Goal: Task Accomplishment & Management: Use online tool/utility

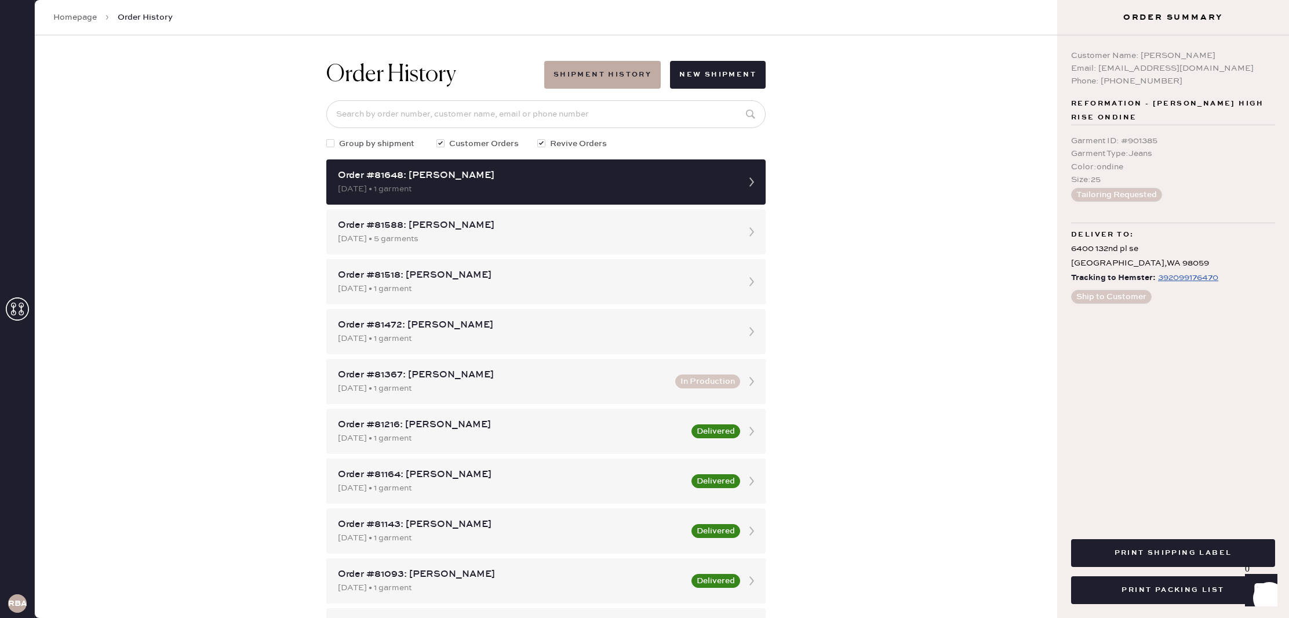
click at [69, 20] on link "Homepage" at bounding box center [74, 18] width 43 height 12
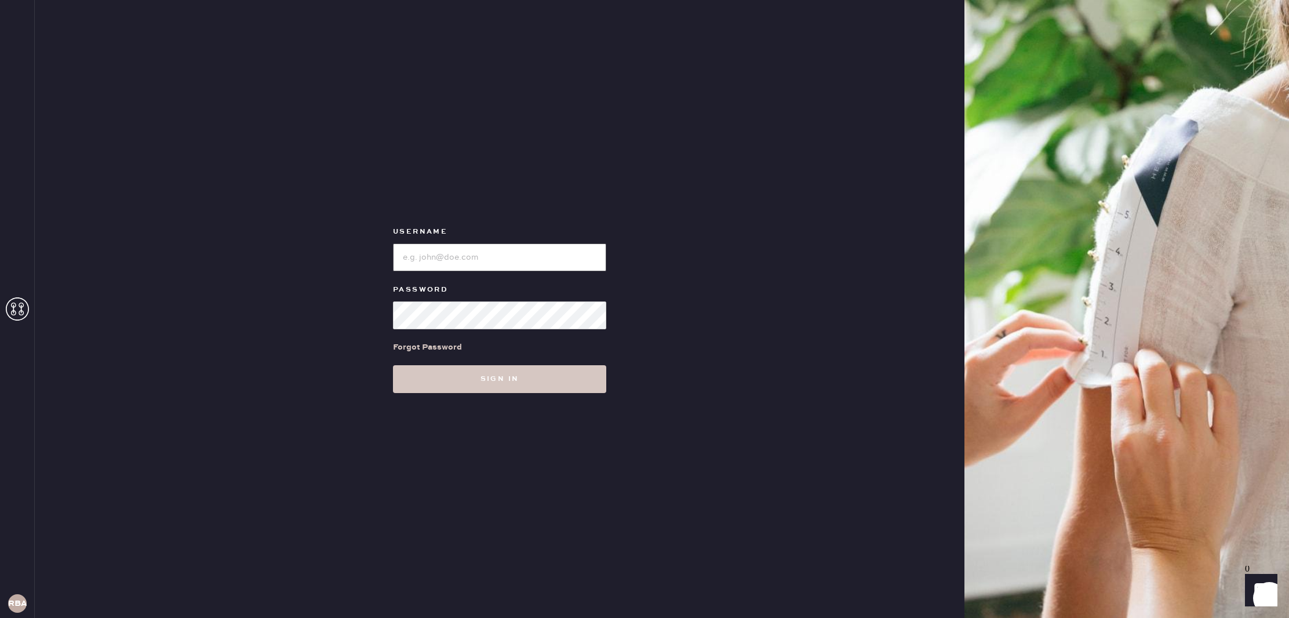
type input "reformationbellevue"
click at [543, 267] on input "loginName" at bounding box center [499, 257] width 213 height 28
click at [549, 382] on button "Sign in" at bounding box center [499, 379] width 213 height 28
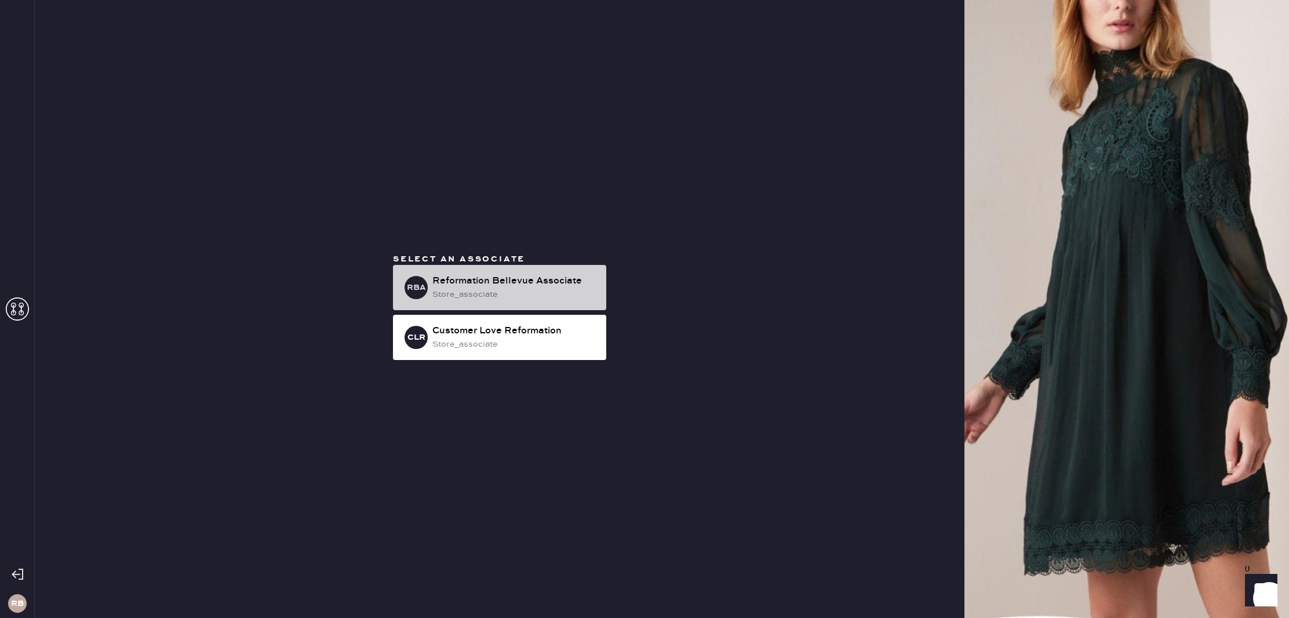
click at [427, 292] on div "RBA Reformation Bellevue Associate store_associate" at bounding box center [499, 287] width 213 height 45
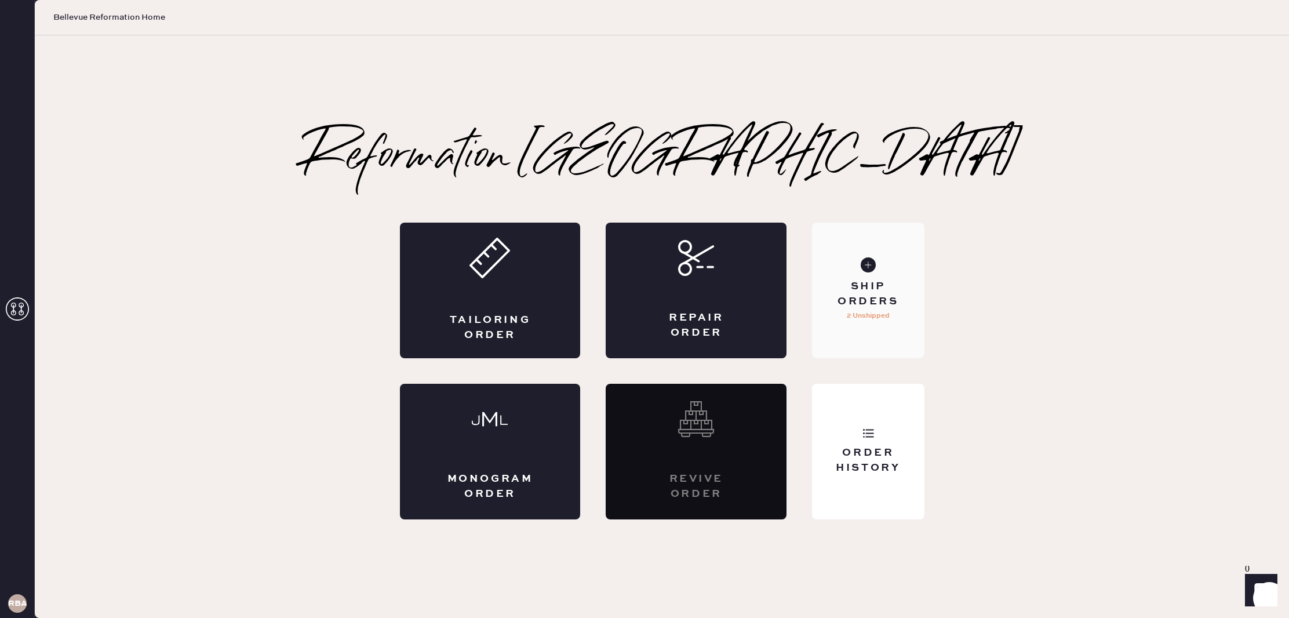
click at [887, 289] on div "Ship Orders" at bounding box center [868, 293] width 93 height 29
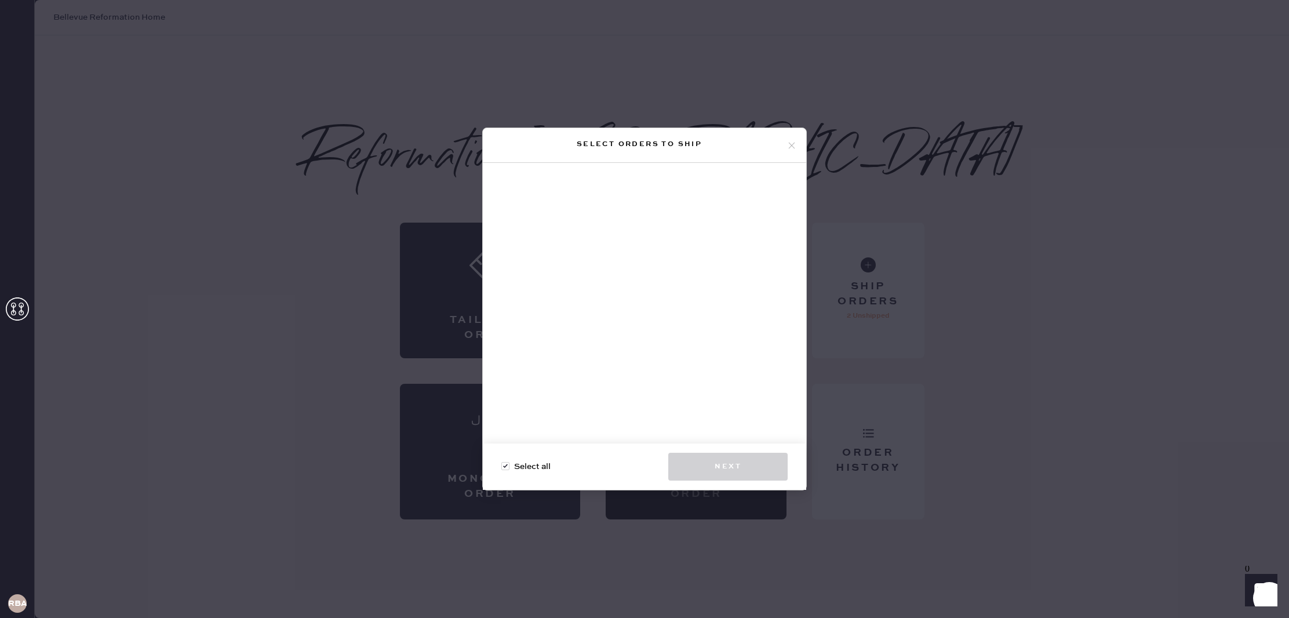
checkbox input "true"
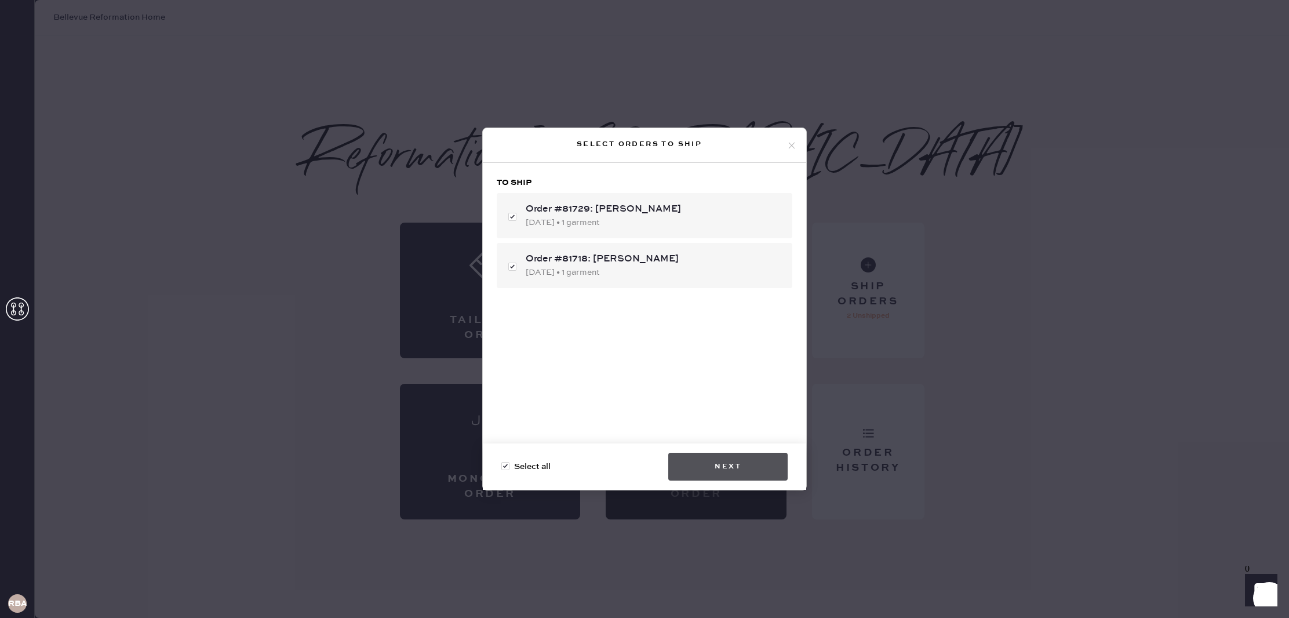
click at [737, 473] on button "Next" at bounding box center [727, 467] width 119 height 28
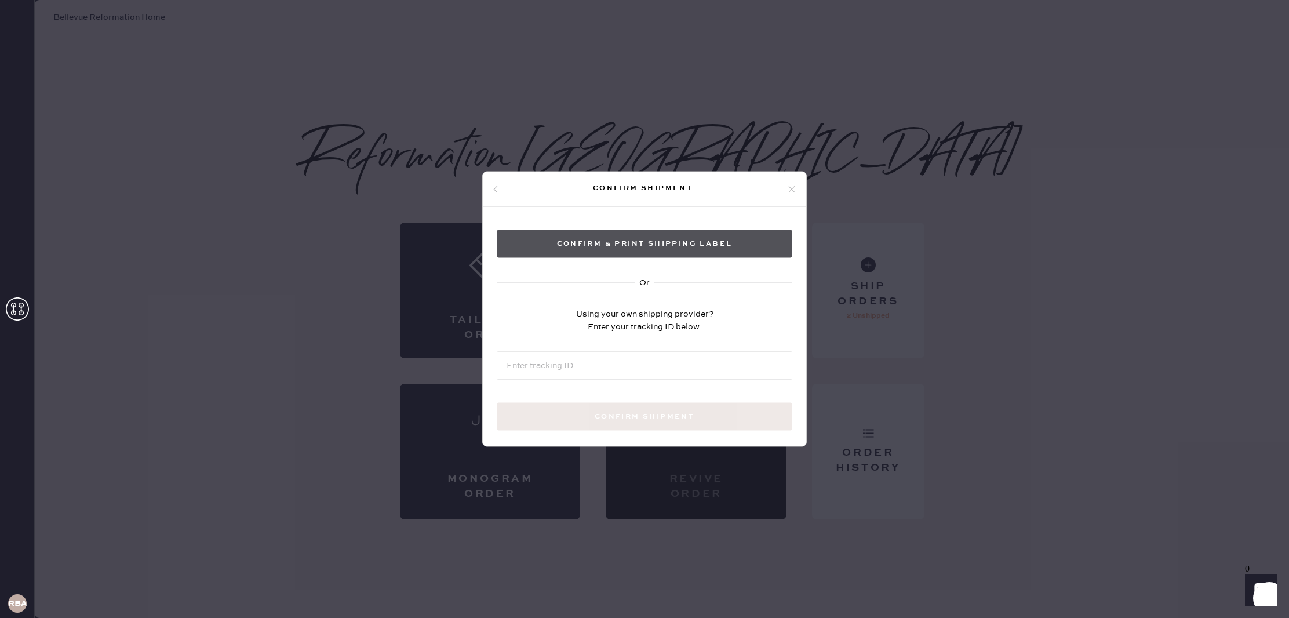
click at [672, 247] on button "Confirm & Print shipping label" at bounding box center [645, 244] width 296 height 28
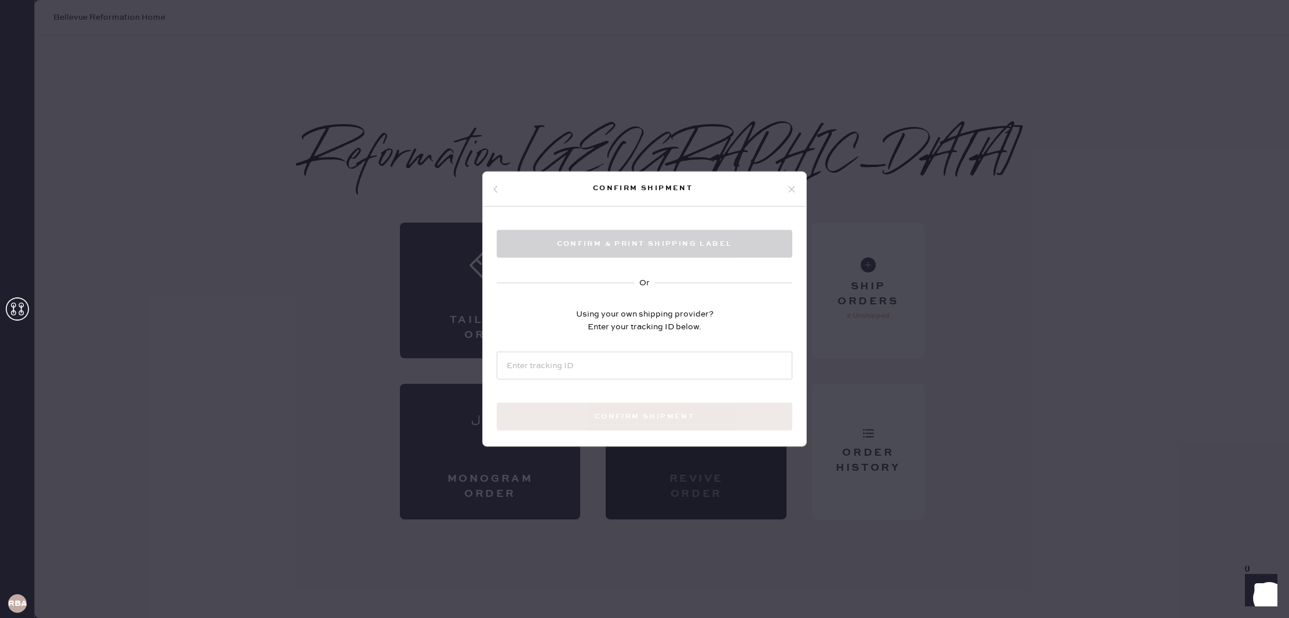
click at [765, 220] on div "Confirm & Print shipping label Or Using your own shipping provider? Enter your …" at bounding box center [644, 344] width 323 height 274
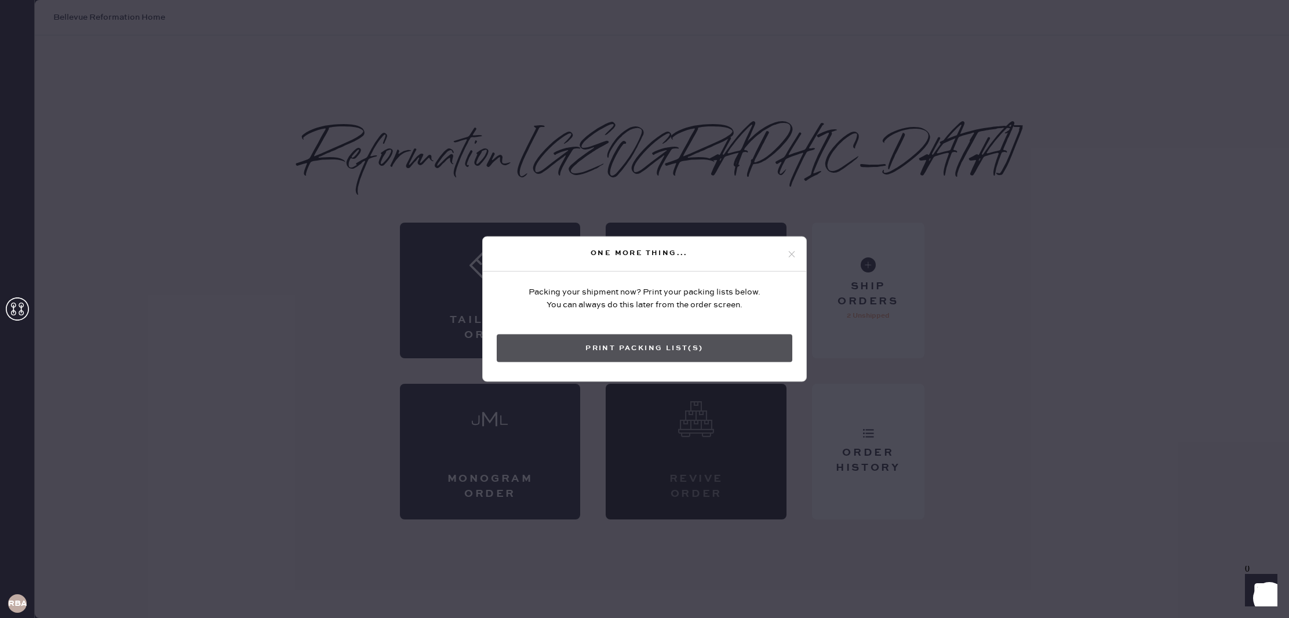
click at [674, 347] on button "Print Packing List(s)" at bounding box center [645, 349] width 296 height 28
